Goal: Go to known website: Access a specific website the user already knows

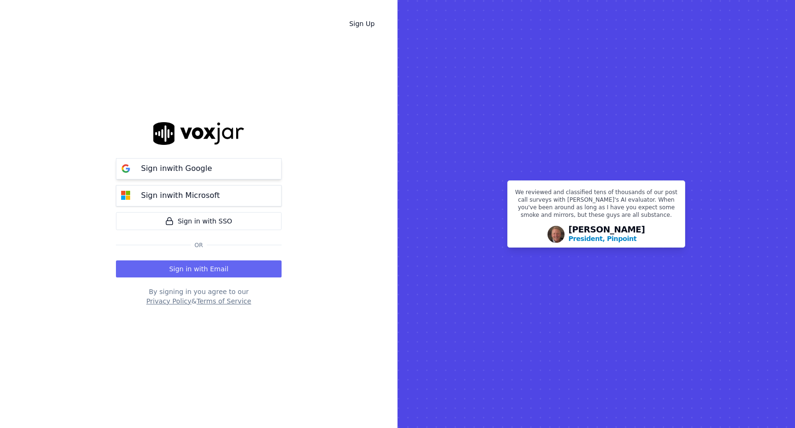
click at [273, 172] on button "Sign in with Google" at bounding box center [199, 168] width 166 height 21
